Goal: Navigation & Orientation: Find specific page/section

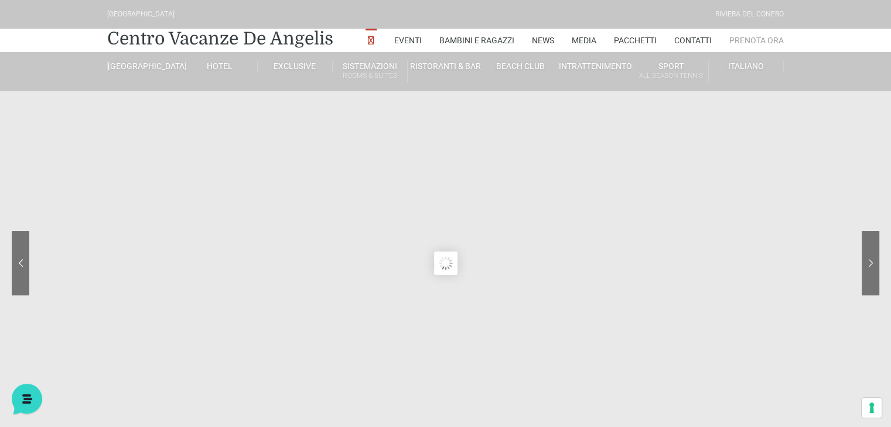
click at [764, 39] on link "Prenota Ora" at bounding box center [756, 40] width 54 height 23
click at [685, 43] on link "Contatti" at bounding box center [692, 40] width 37 height 23
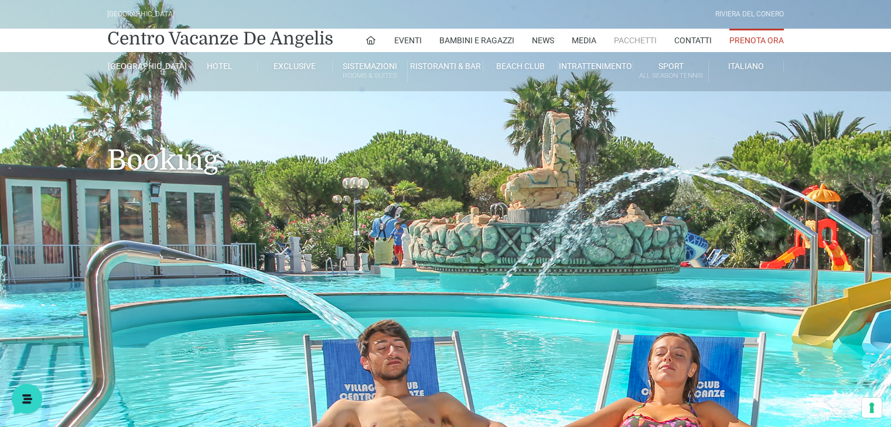
click at [626, 36] on link "Pacchetti" at bounding box center [635, 40] width 43 height 23
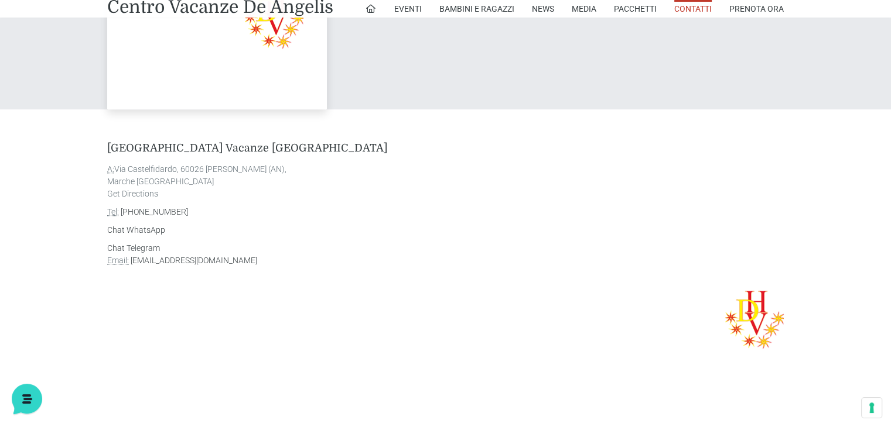
scroll to position [657, 0]
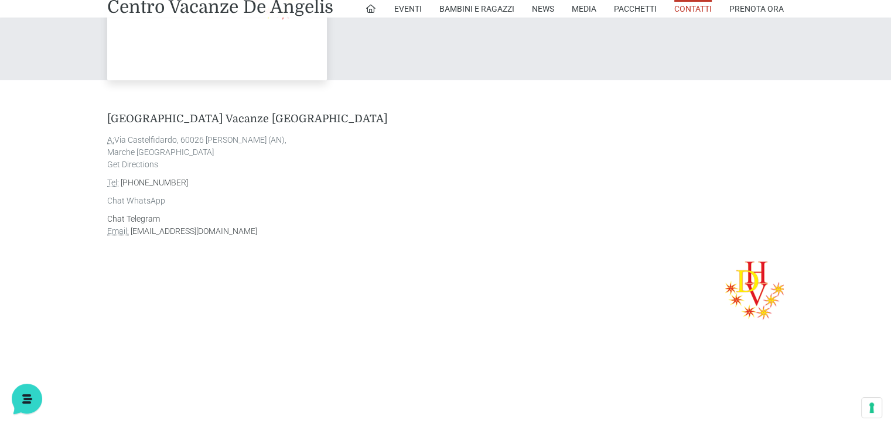
click at [152, 198] on link "Chat WhatsApp" at bounding box center [136, 200] width 58 height 9
